Goal: Information Seeking & Learning: Learn about a topic

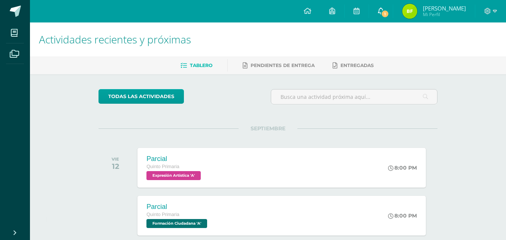
click at [384, 15] on span at bounding box center [381, 11] width 6 height 8
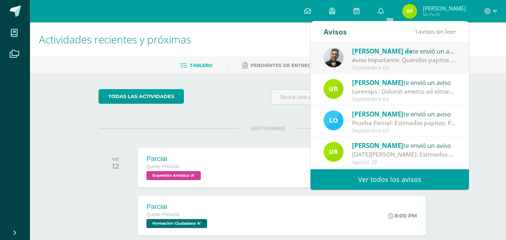
click at [371, 59] on div "Aviso Importante: Queridos papitos por este medio les saludo cordialmente. El m…" at bounding box center [404, 60] width 104 height 9
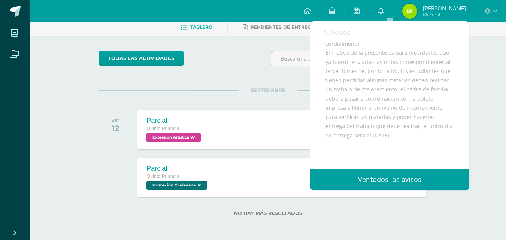
scroll to position [79, 0]
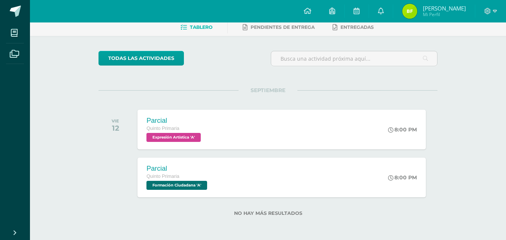
click at [495, 98] on div "Actividades recientes y próximas Tablero Pendientes de entrega Entregadas todas…" at bounding box center [268, 112] width 476 height 256
click at [380, 7] on link "0" at bounding box center [381, 11] width 24 height 22
click at [384, 8] on link "0" at bounding box center [381, 11] width 24 height 22
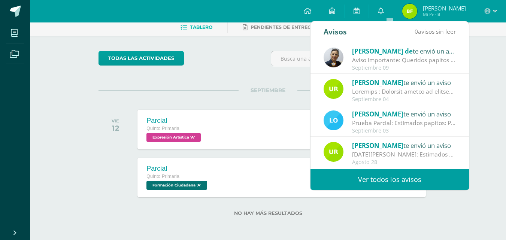
click at [413, 58] on div "Aviso Importante: Queridos papitos por este medio les saludo cordialmente. El m…" at bounding box center [404, 60] width 104 height 9
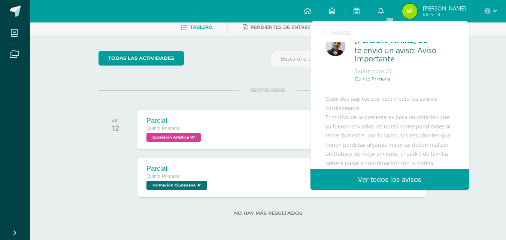
scroll to position [0, 0]
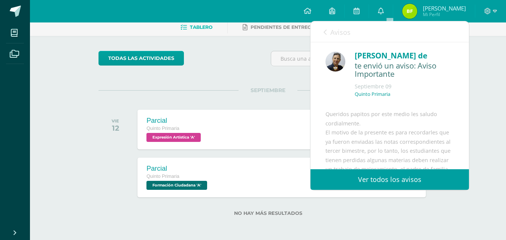
click at [427, 128] on div "Queridos papitos por este medio les saludo cordialmente. El motivo de la presen…" at bounding box center [389, 201] width 128 height 183
click at [417, 132] on div "Queridos papitos por este medio les saludo cordialmente. El motivo de la presen…" at bounding box center [389, 201] width 128 height 183
click at [373, 95] on p "Quinto Primaria" at bounding box center [373, 94] width 36 height 6
click at [381, 77] on div "te envió un aviso: Aviso Importante" at bounding box center [404, 70] width 99 height 18
click at [393, 69] on div "te envió un aviso: Aviso Importante" at bounding box center [404, 70] width 99 height 18
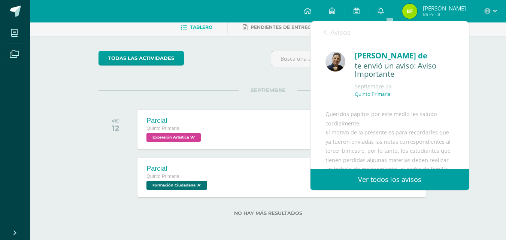
click at [364, 77] on div "te envió un aviso: Aviso Importante" at bounding box center [404, 70] width 99 height 18
click at [396, 100] on div "Quinto Primaria" at bounding box center [404, 97] width 99 height 12
click at [374, 81] on div "Sheny de te envió un aviso: Aviso Importante Septiembre 09 Quinto Primaria" at bounding box center [403, 77] width 102 height 54
click at [386, 64] on div "te envió un aviso: Aviso Importante" at bounding box center [404, 70] width 99 height 18
click at [361, 80] on div "Sheny de te envió un aviso: Aviso Importante Septiembre 09 Quinto Primaria" at bounding box center [403, 77] width 102 height 54
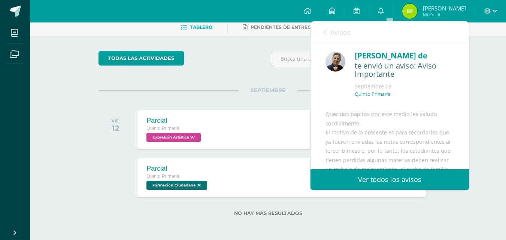
click at [403, 60] on div "[PERSON_NAME] de" at bounding box center [404, 56] width 99 height 12
click at [363, 81] on div "Sheny de te envió un aviso: Aviso Importante Septiembre 09 Quinto Primaria" at bounding box center [403, 77] width 102 height 54
click at [404, 74] on div "te envió un aviso: Aviso Importante" at bounding box center [404, 70] width 99 height 18
click at [377, 86] on div "Septiembre 09" at bounding box center [404, 86] width 99 height 7
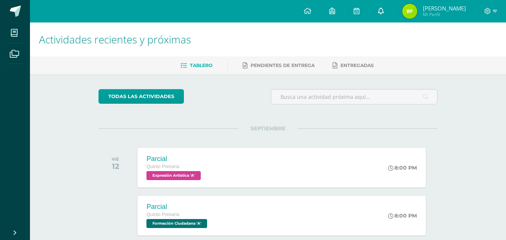
click at [393, 9] on link at bounding box center [381, 11] width 24 height 22
click at [393, 18] on link at bounding box center [381, 11] width 24 height 22
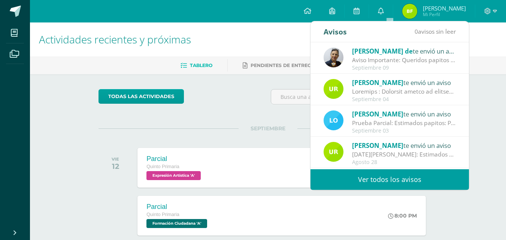
click at [425, 125] on div "Prueba Parcial: Estimados papitos: Por este medio les informo que el día [DATE]…" at bounding box center [404, 123] width 104 height 9
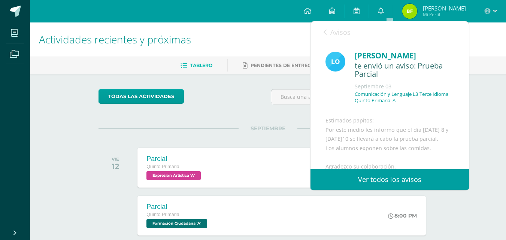
scroll to position [83, 0]
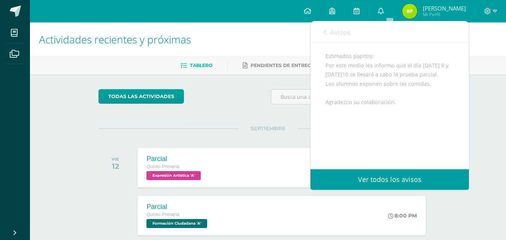
click at [496, 105] on div "Actividades recientes y próximas Tablero Pendientes de entrega Entregadas todas…" at bounding box center [268, 150] width 476 height 256
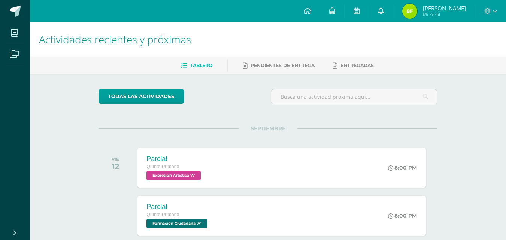
click at [384, 15] on span at bounding box center [381, 11] width 6 height 8
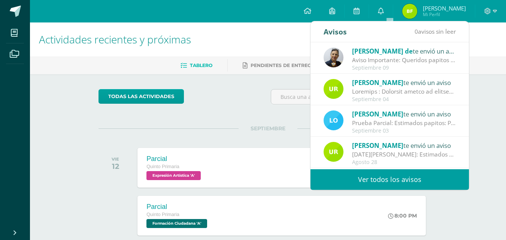
click at [423, 63] on div "Aviso Importante: Queridos papitos por este medio les saludo cordialmente. El m…" at bounding box center [404, 60] width 104 height 9
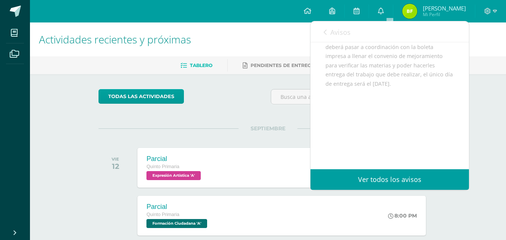
scroll to position [140, 0]
click at [486, 82] on div "Actividades recientes y próximas Tablero Pendientes de entrega Entregadas todas…" at bounding box center [268, 150] width 476 height 256
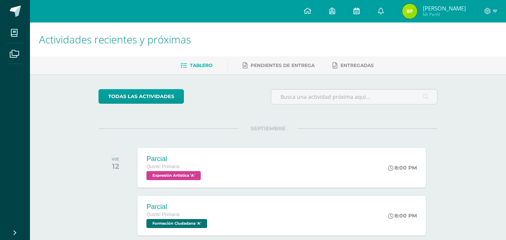
click at [359, 12] on icon at bounding box center [356, 10] width 6 height 7
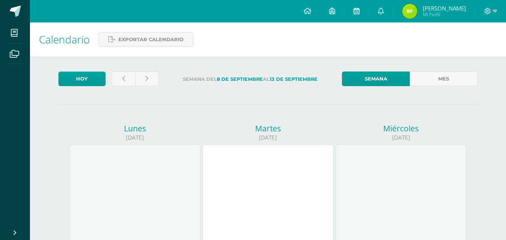
click at [360, 14] on link at bounding box center [356, 11] width 24 height 22
click at [395, 80] on link "Semana" at bounding box center [376, 78] width 68 height 15
click at [335, 12] on icon at bounding box center [332, 10] width 6 height 7
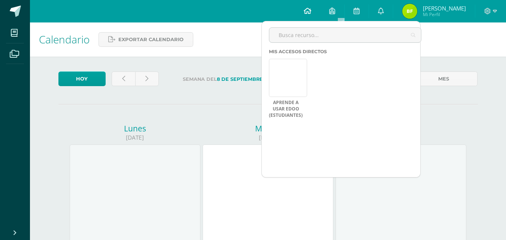
click at [311, 9] on icon at bounding box center [307, 10] width 7 height 7
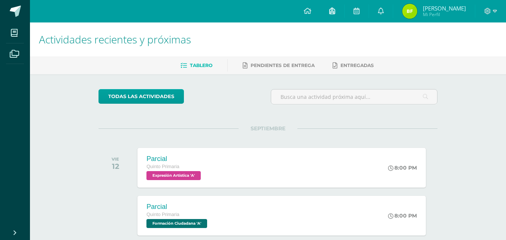
click at [344, 10] on link at bounding box center [332, 11] width 24 height 22
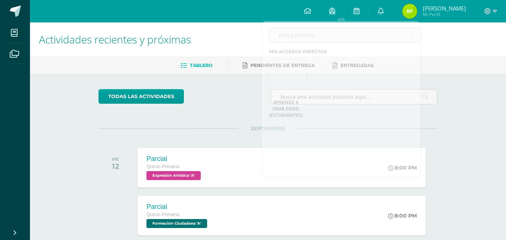
click at [204, 65] on span "Tablero" at bounding box center [201, 66] width 22 height 6
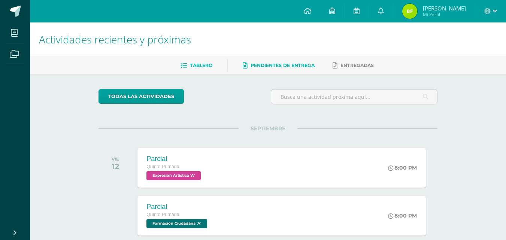
click at [278, 64] on span "Pendientes de entrega" at bounding box center [282, 66] width 64 height 6
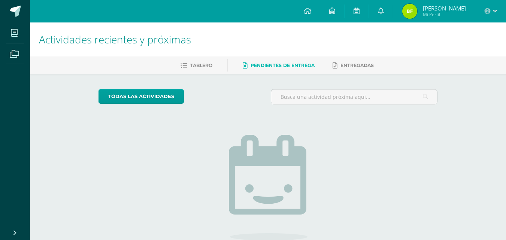
click at [370, 121] on div "todas las Actividades No tienes actividades Échale un vistazo a los demás perío…" at bounding box center [267, 189] width 369 height 231
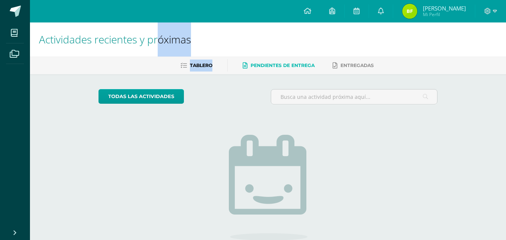
drag, startPoint x: 156, startPoint y: 29, endPoint x: 227, endPoint y: 59, distance: 76.6
click at [227, 59] on div "Actividades recientes y próximas Tablero Pendientes de entrega Entregadas todas…" at bounding box center [268, 163] width 476 height 283
click at [398, 42] on h1 "Actividades recientes y próximas" at bounding box center [268, 39] width 458 height 34
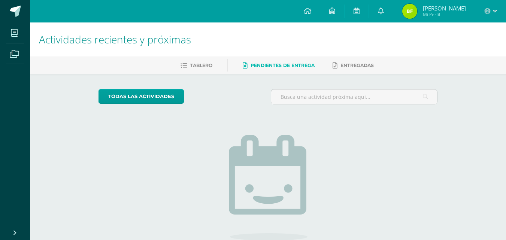
click at [426, 12] on span "[PERSON_NAME] Mi Perfil" at bounding box center [434, 11] width 67 height 15
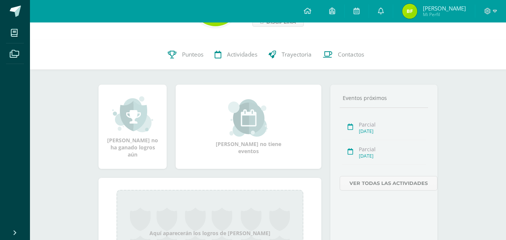
scroll to position [55, 0]
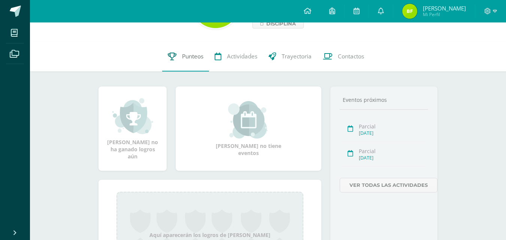
click at [184, 56] on span "Punteos" at bounding box center [192, 56] width 21 height 8
click at [311, 12] on icon at bounding box center [307, 10] width 7 height 7
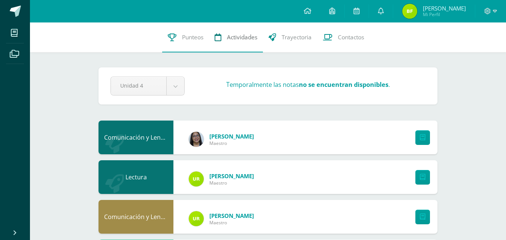
click at [247, 33] on link "Actividades" at bounding box center [236, 37] width 54 height 30
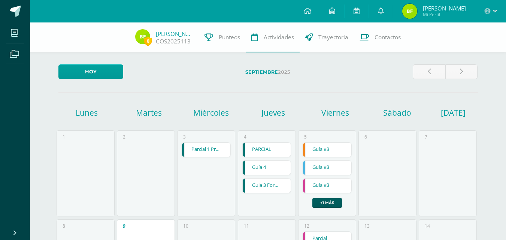
click at [331, 165] on link "Guía #3" at bounding box center [327, 168] width 48 height 14
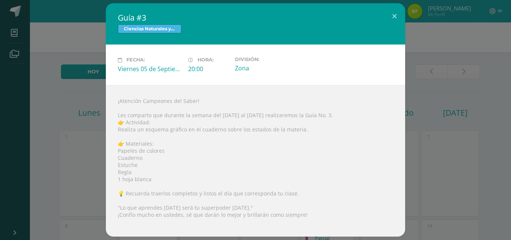
click at [443, 134] on div "Guía #3 Ciencias Naturales y Tecnología Fecha: [DATE] Hora: 20:00 División: Zon…" at bounding box center [255, 119] width 505 height 233
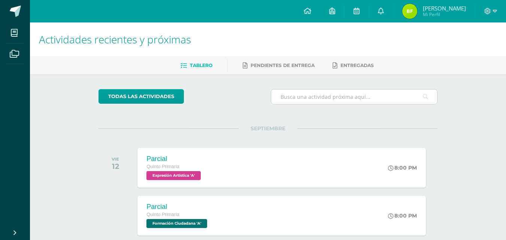
click at [357, 97] on input "text" at bounding box center [354, 96] width 166 height 15
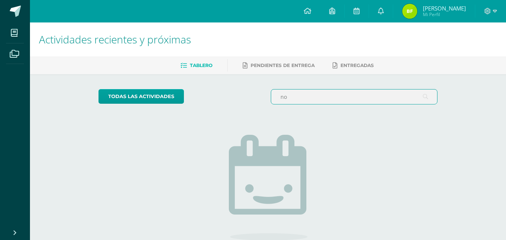
type input "n"
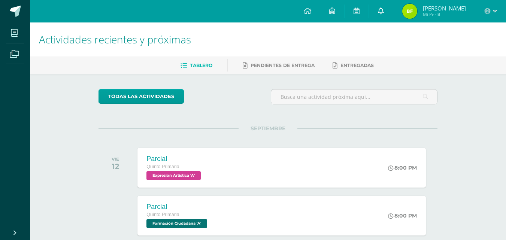
click at [389, 6] on link at bounding box center [381, 11] width 24 height 22
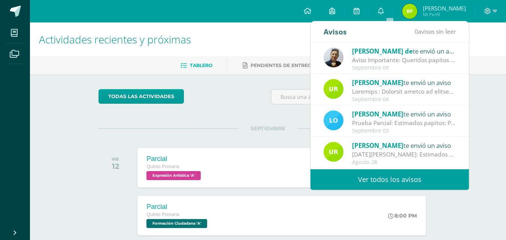
click at [427, 91] on div at bounding box center [404, 91] width 104 height 9
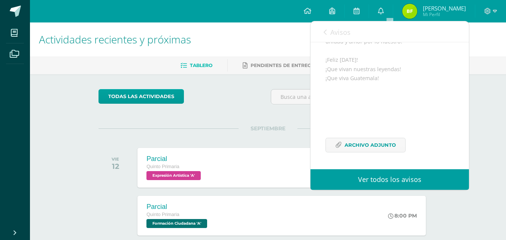
scroll to position [359, 0]
click at [353, 142] on span "Archivo Adjunto" at bounding box center [369, 145] width 51 height 14
